Goal: Information Seeking & Learning: Learn about a topic

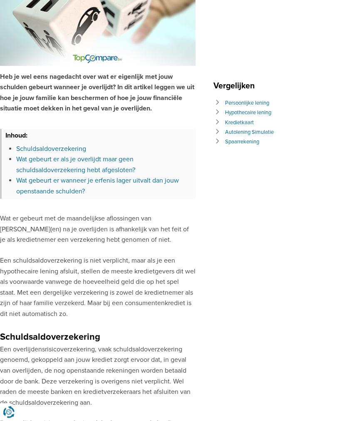
scroll to position [124, 0]
click at [45, 145] on link "Schuldsaldoverzekering" at bounding box center [51, 149] width 70 height 8
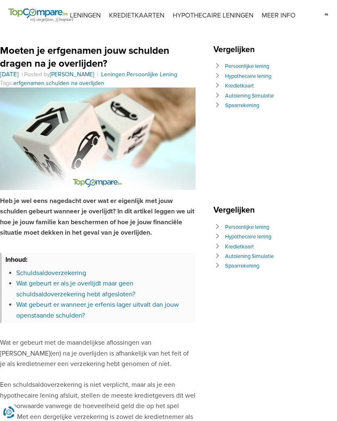
click at [197, 12] on link "HYPOTHECAIRE LENINGEN" at bounding box center [213, 15] width 89 height 31
